Goal: Transaction & Acquisition: Purchase product/service

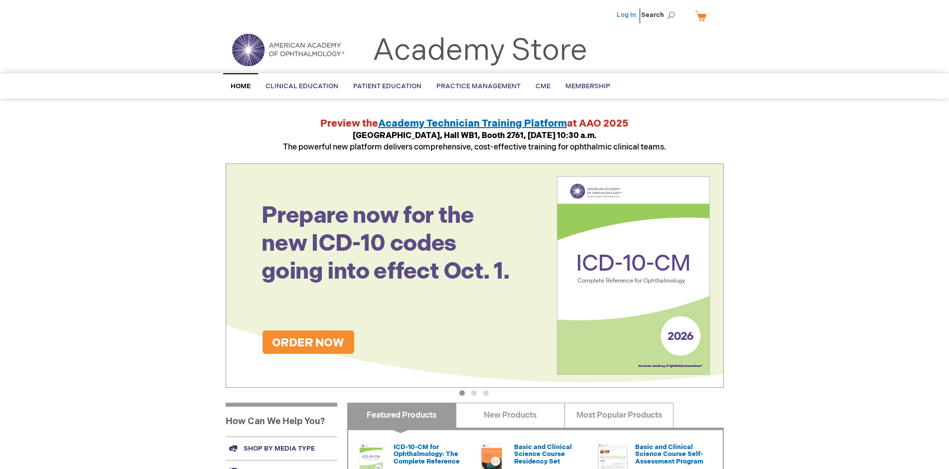
click at [627, 15] on link "Log In" at bounding box center [626, 15] width 19 height 8
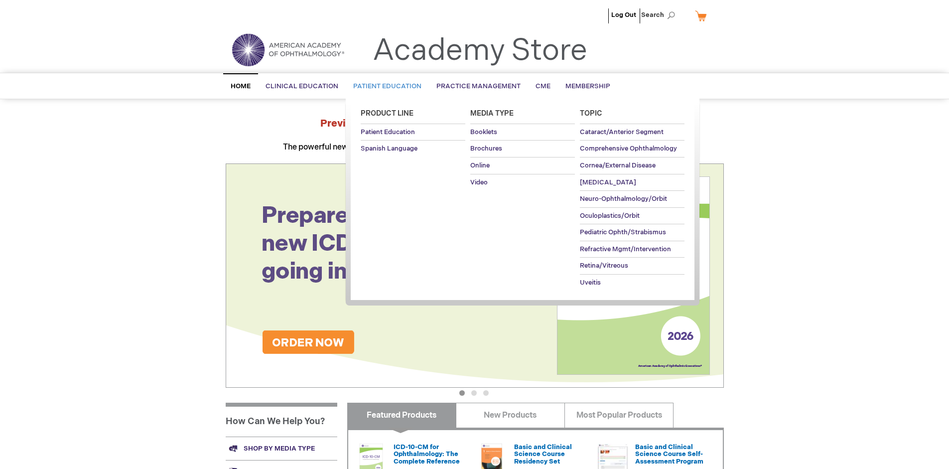
click at [385, 86] on span "Patient Education" at bounding box center [387, 86] width 68 height 8
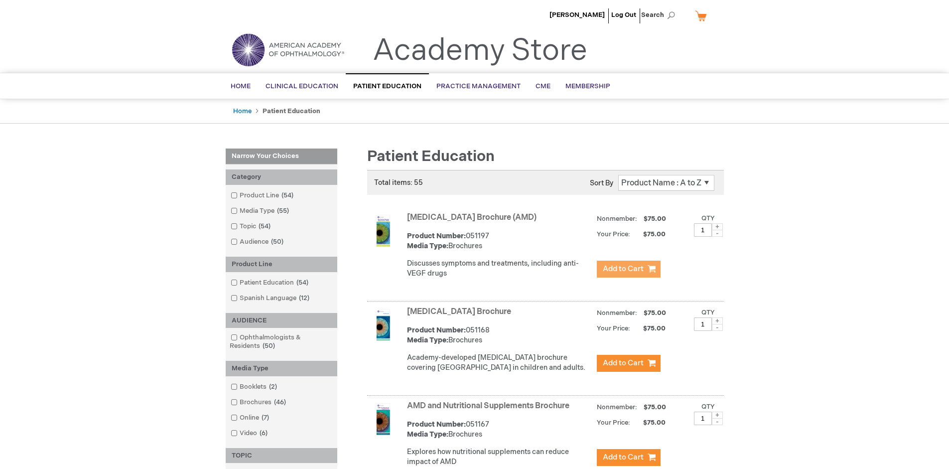
click at [628, 269] on span "Add to Cart" at bounding box center [623, 268] width 41 height 9
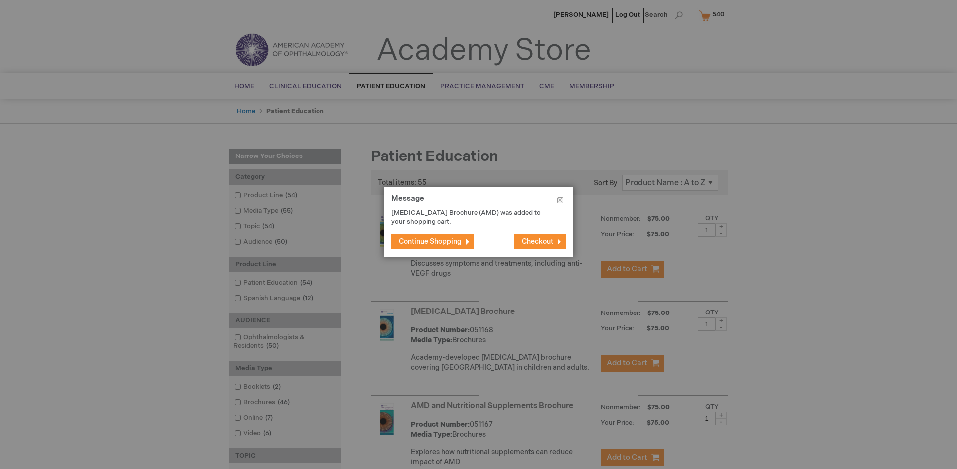
click at [430, 241] on span "Continue Shopping" at bounding box center [430, 241] width 63 height 8
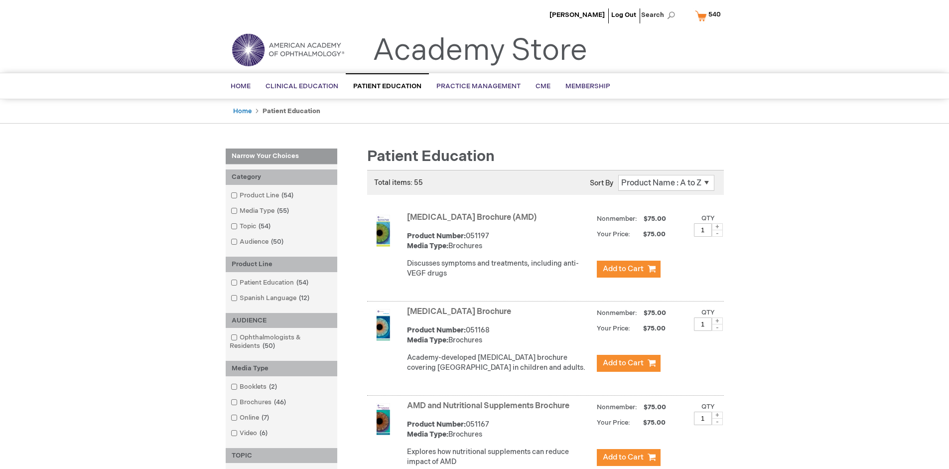
click at [490, 411] on link "AMD and Nutritional Supplements Brochure" at bounding box center [488, 405] width 162 height 9
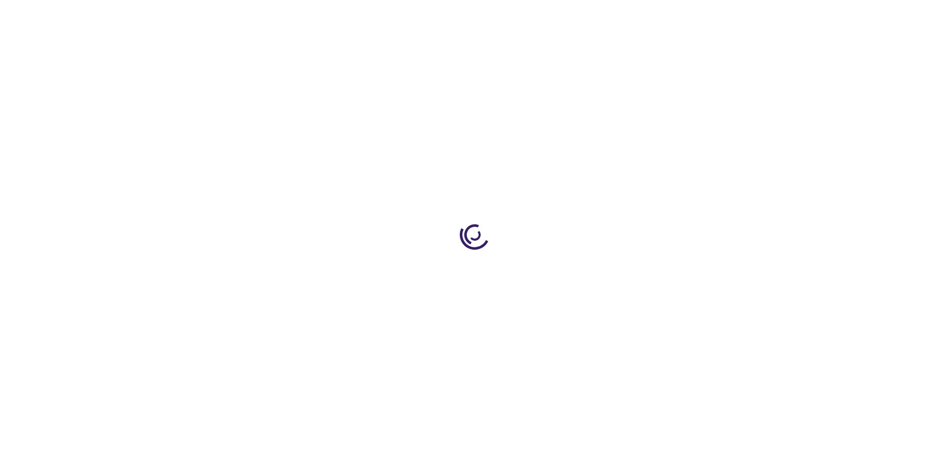
type input "1"
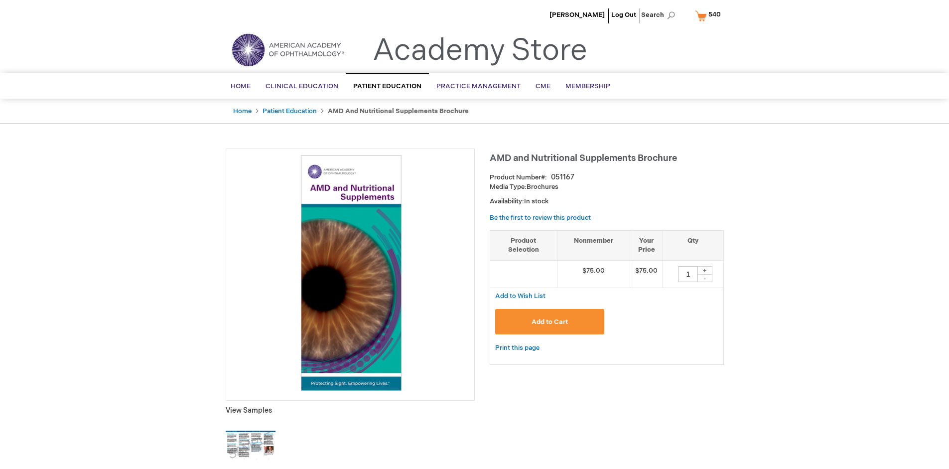
click at [550, 321] on span "Add to Cart" at bounding box center [550, 322] width 36 height 8
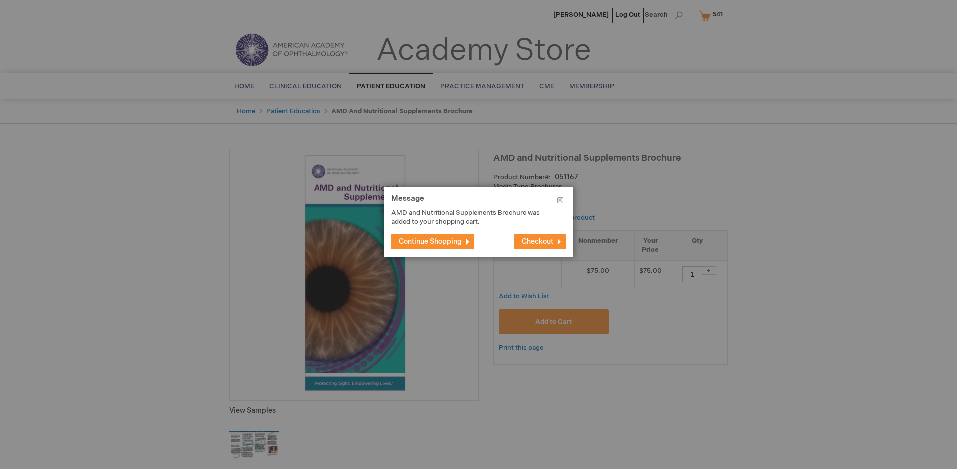
click at [430, 241] on span "Continue Shopping" at bounding box center [430, 241] width 63 height 8
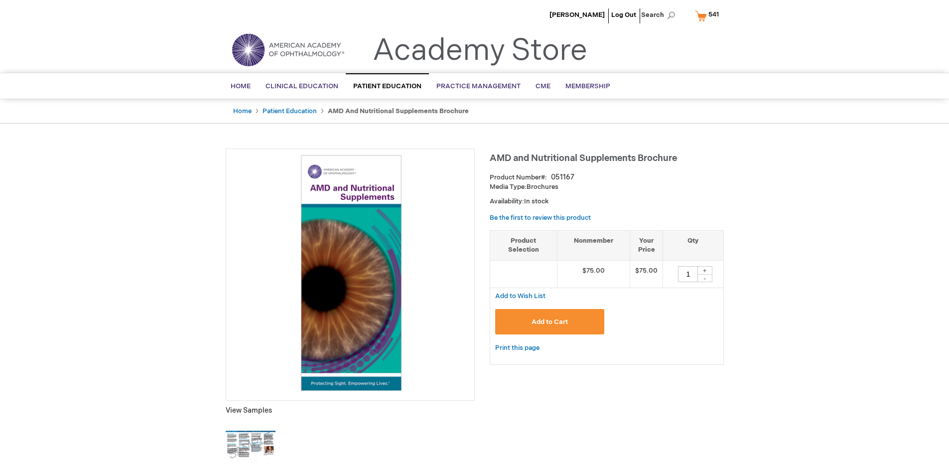
click at [709, 15] on span "541" at bounding box center [714, 14] width 10 height 8
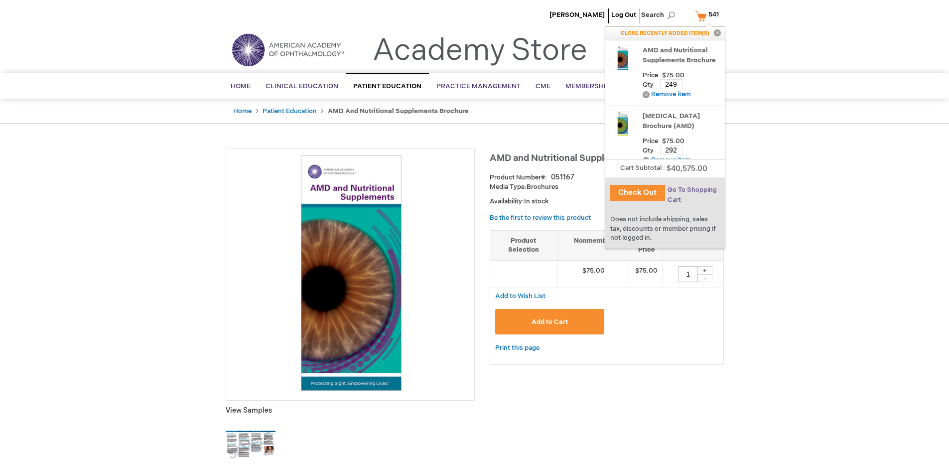
click at [692, 190] on span "Go To Shopping Cart" at bounding box center [692, 195] width 49 height 18
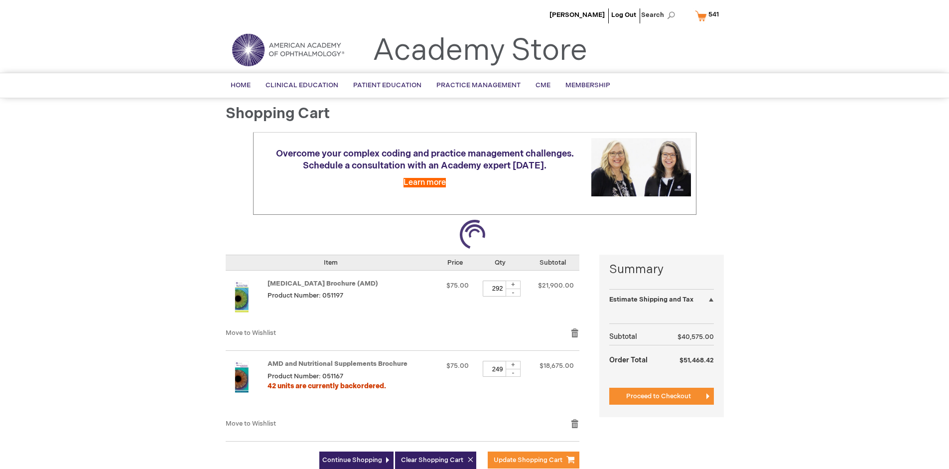
select select "US"
select select "41"
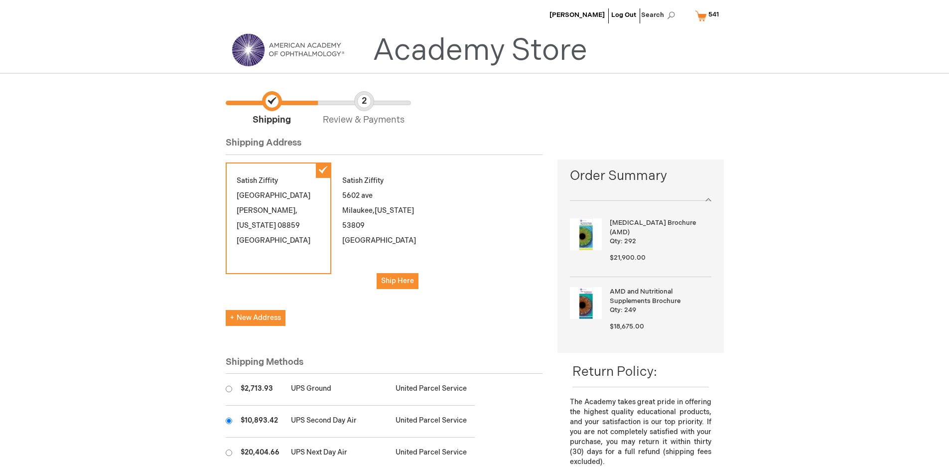
click at [229, 421] on input "radio" at bounding box center [229, 421] width 6 height 6
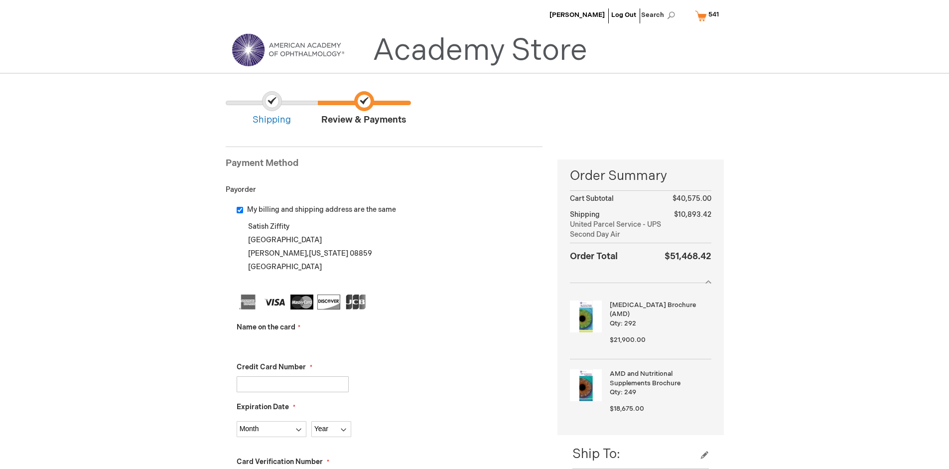
click at [293, 344] on input "Name on the card" at bounding box center [293, 344] width 112 height 16
